Goal: Task Accomplishment & Management: Manage account settings

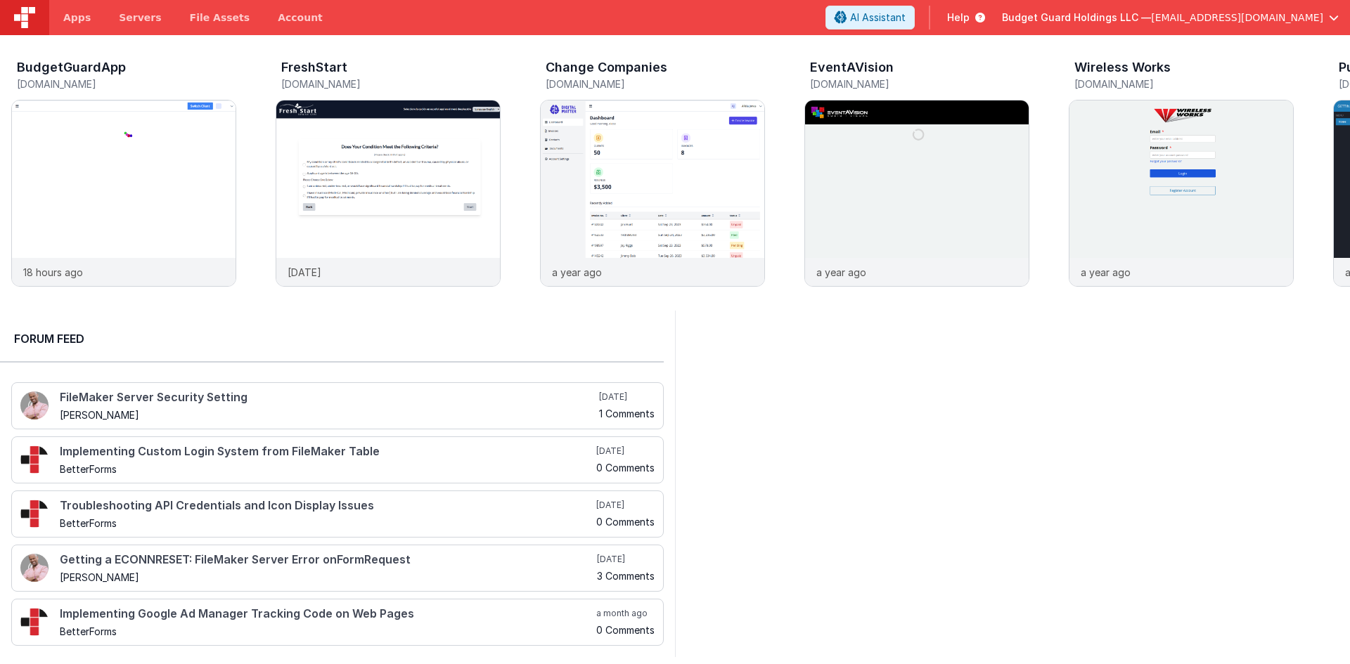
click at [1324, 22] on button "Budget Guard Holdings LLC — [EMAIL_ADDRESS][DOMAIN_NAME]" at bounding box center [1170, 18] width 337 height 14
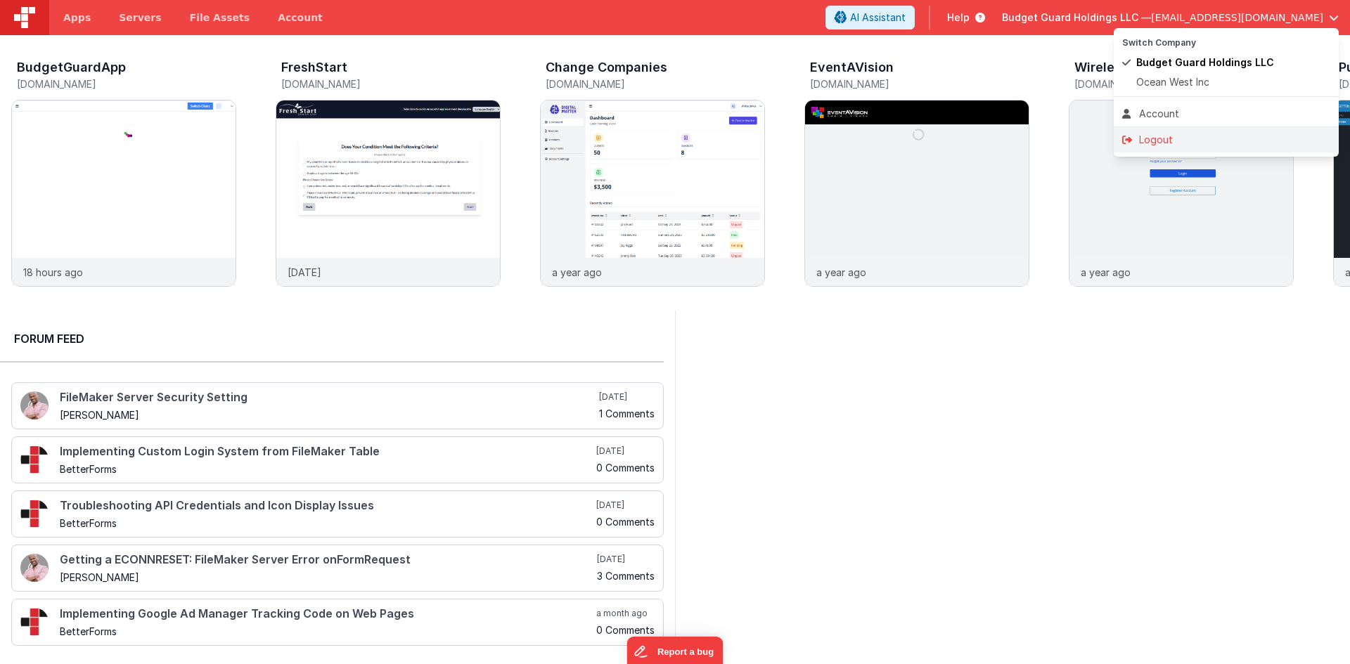
click at [1202, 138] on div "Logout" at bounding box center [1226, 140] width 208 height 14
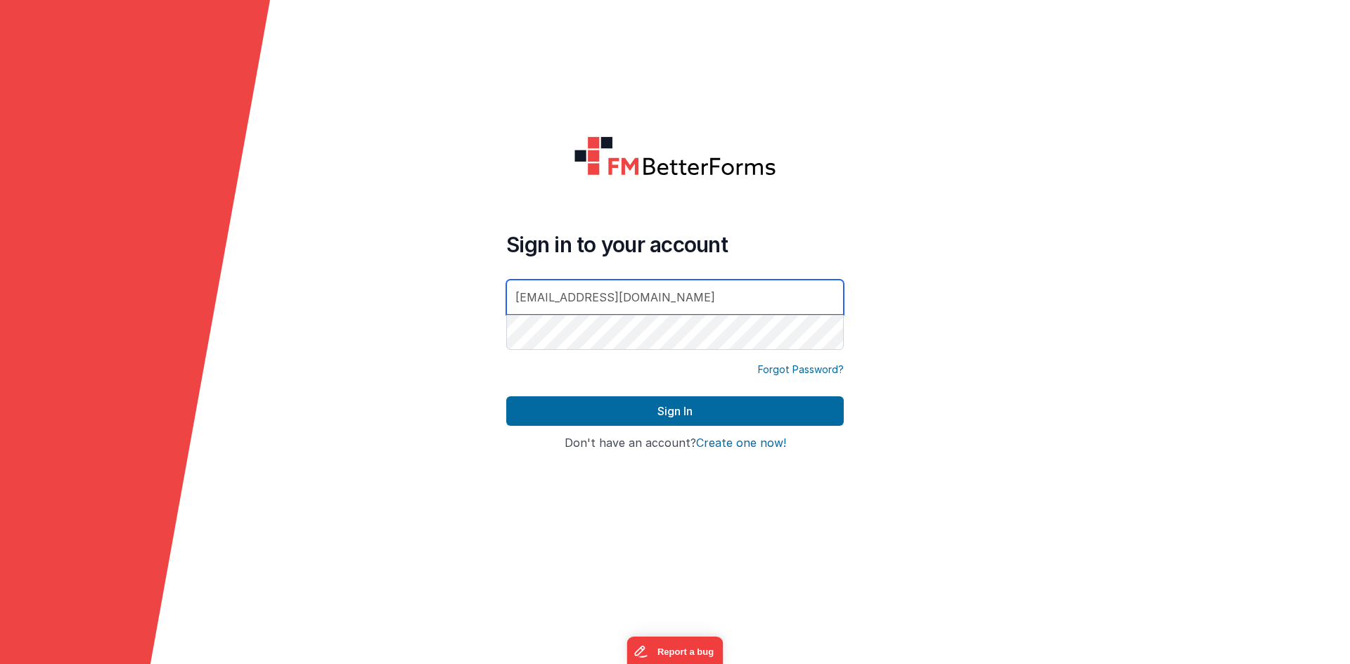
click at [506, 353] on div at bounding box center [506, 353] width 0 height 0
type input "[PERSON_NAME][EMAIL_ADDRESS][DOMAIN_NAME]"
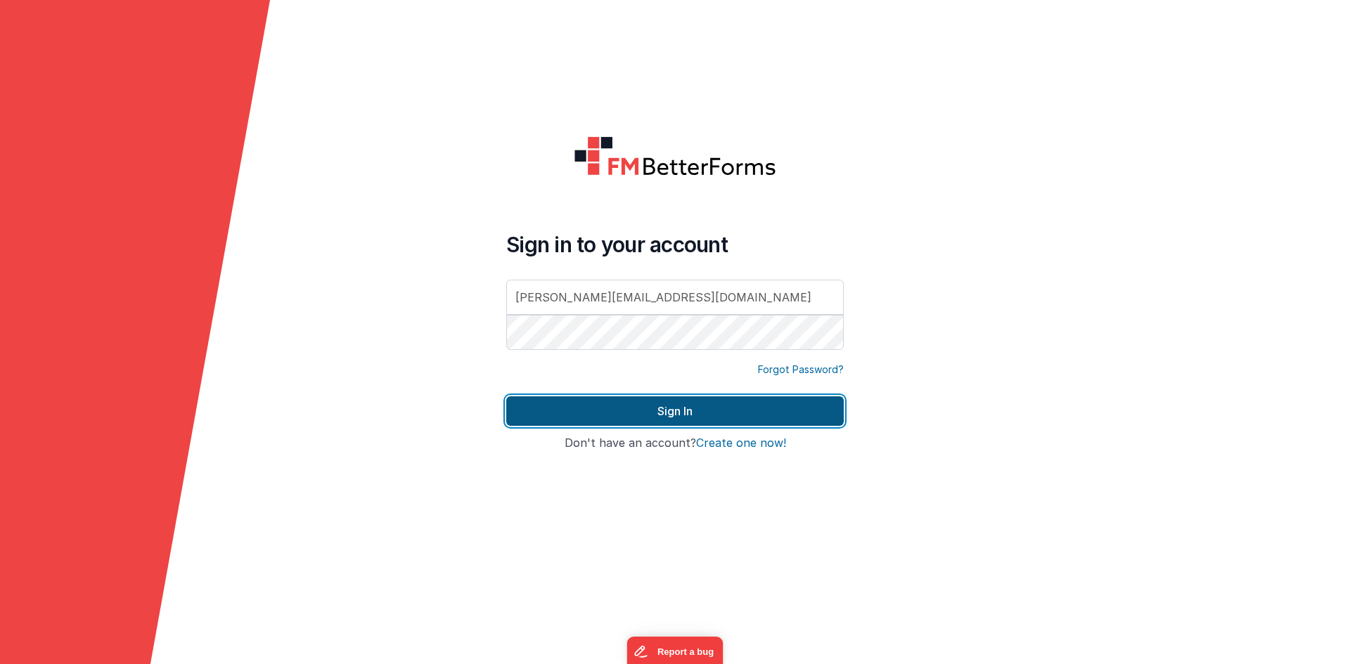
click at [730, 420] on button "Sign In" at bounding box center [674, 411] width 337 height 30
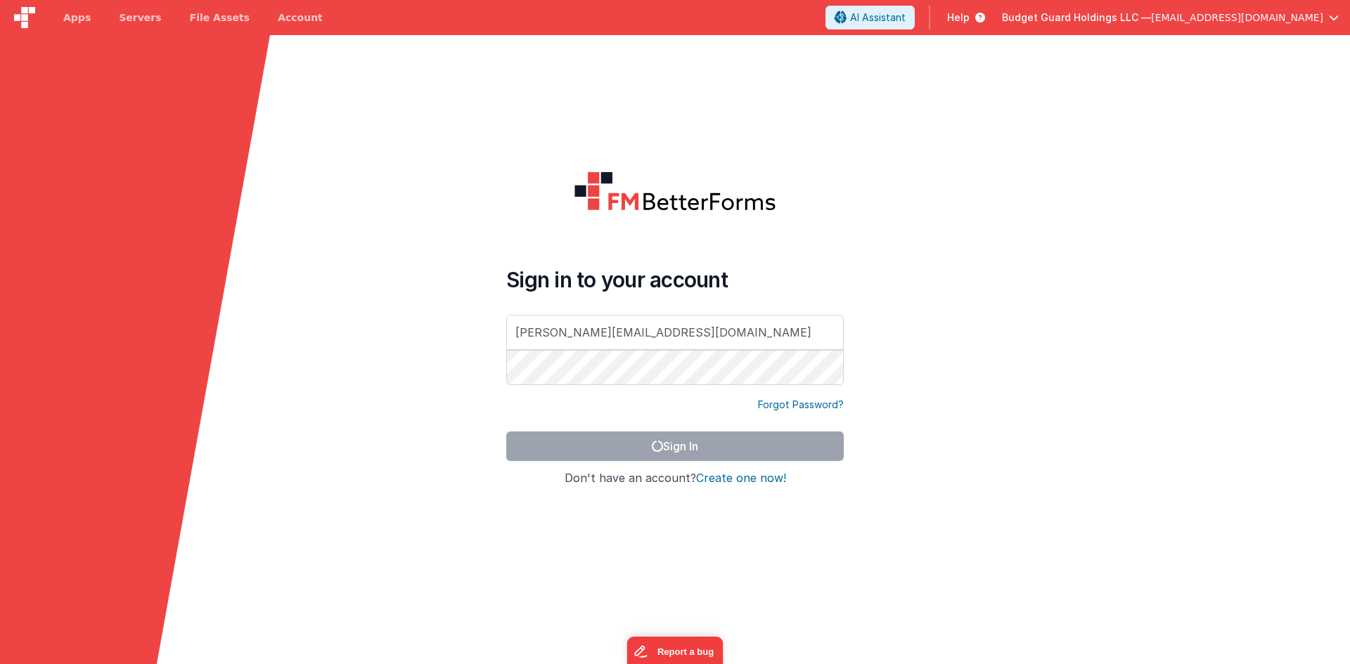
click at [934, 245] on form "Sign in to your account [PERSON_NAME][EMAIL_ADDRESS][DOMAIN_NAME] Forgot Passwo…" at bounding box center [675, 367] width 1350 height 664
click at [903, 70] on form "Sign in to your account [PERSON_NAME][EMAIL_ADDRESS][DOMAIN_NAME] Forgot Passwo…" at bounding box center [675, 367] width 1350 height 664
click at [801, 22] on header "Apps Servers File Assets Account Some FUTURE Slot AI Assistant Help Budget Guar…" at bounding box center [675, 17] width 1350 height 35
